Goal: Transaction & Acquisition: Purchase product/service

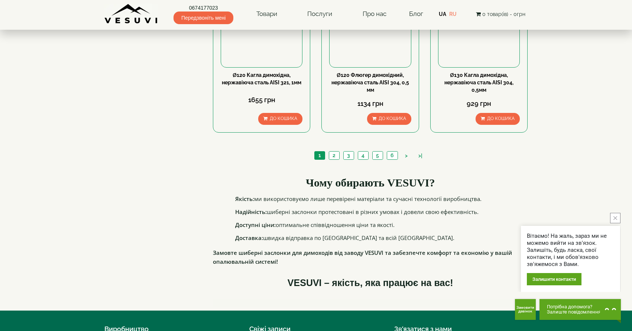
scroll to position [780, 0]
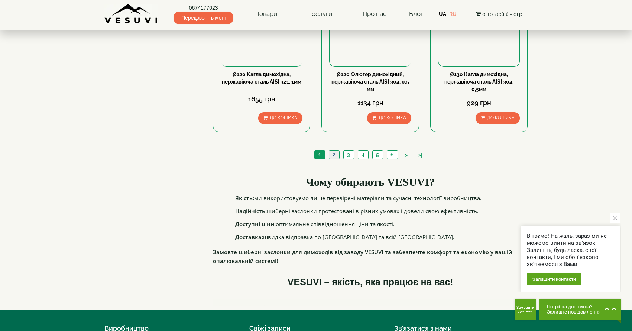
click at [335, 157] on link "2" at bounding box center [334, 155] width 10 height 8
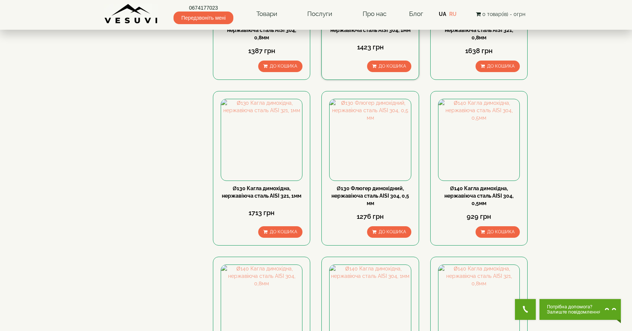
scroll to position [223, 0]
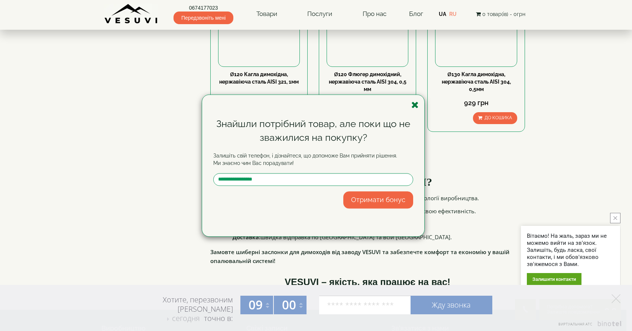
click at [411, 107] on icon "button" at bounding box center [414, 104] width 7 height 9
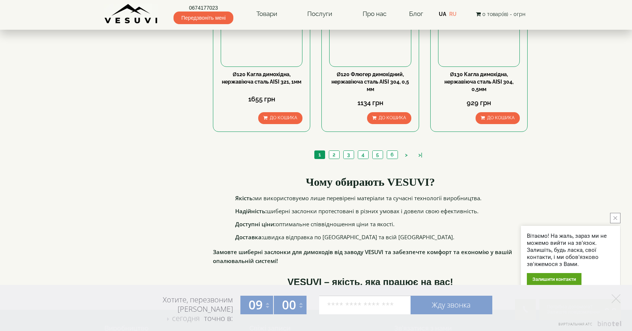
scroll to position [520, 0]
